Goal: Navigation & Orientation: Find specific page/section

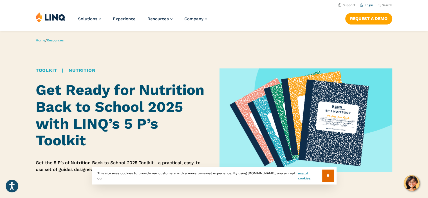
click at [369, 4] on link "Login" at bounding box center [366, 5] width 13 height 4
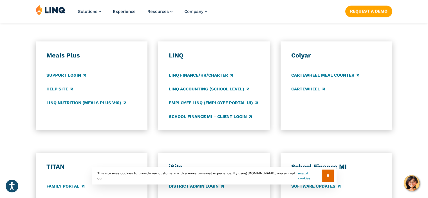
scroll to position [300, 0]
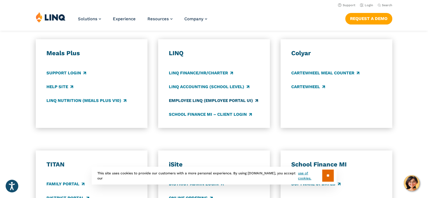
click at [202, 98] on link "Employee LINQ (Employee Portal UI)" at bounding box center [213, 100] width 89 height 6
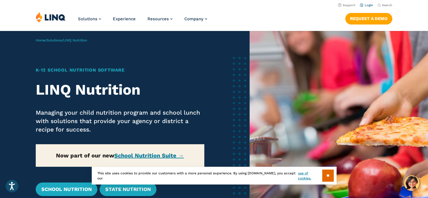
click at [368, 6] on link "Login" at bounding box center [366, 5] width 13 height 4
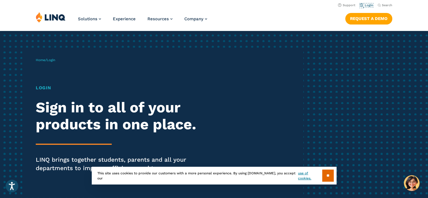
click at [368, 6] on link "Login" at bounding box center [366, 5] width 13 height 4
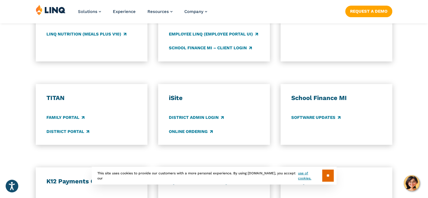
scroll to position [367, 0]
click at [71, 130] on link "District Portal" at bounding box center [67, 131] width 43 height 6
